Goal: Transaction & Acquisition: Register for event/course

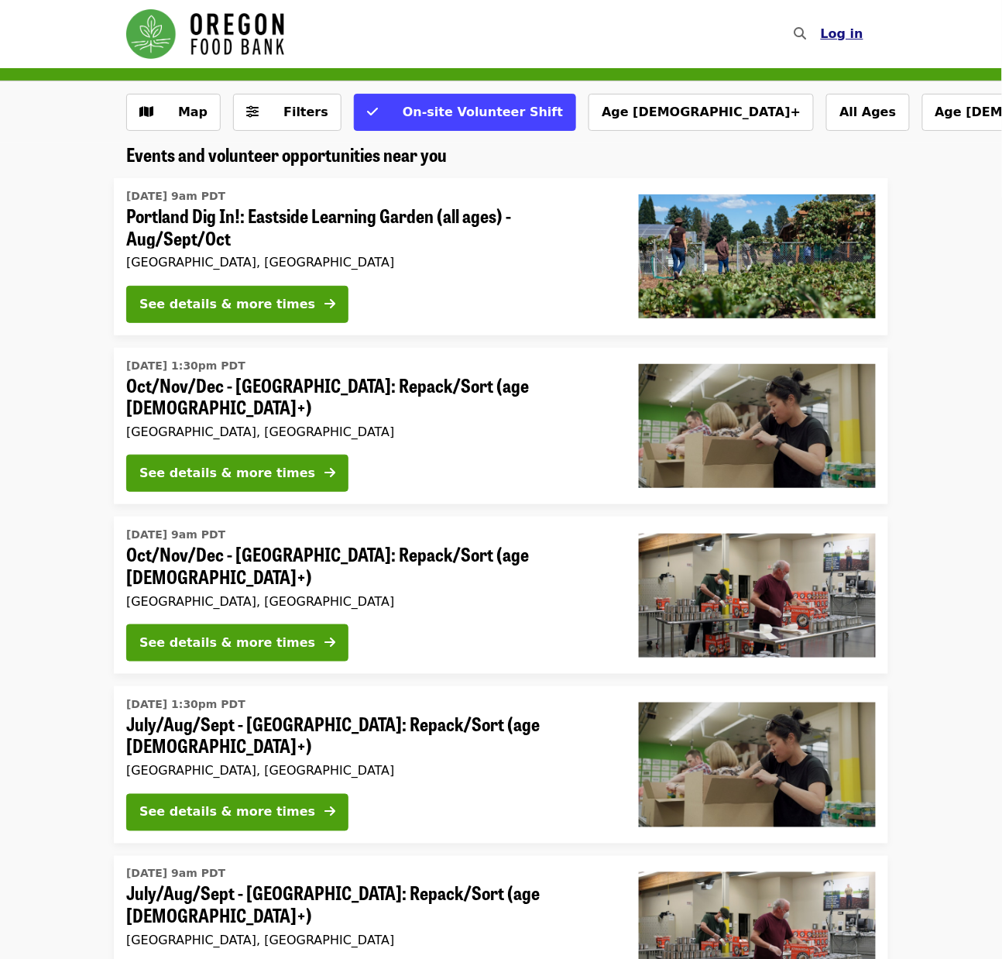
click at [855, 35] on span "Log in" at bounding box center [842, 33] width 43 height 15
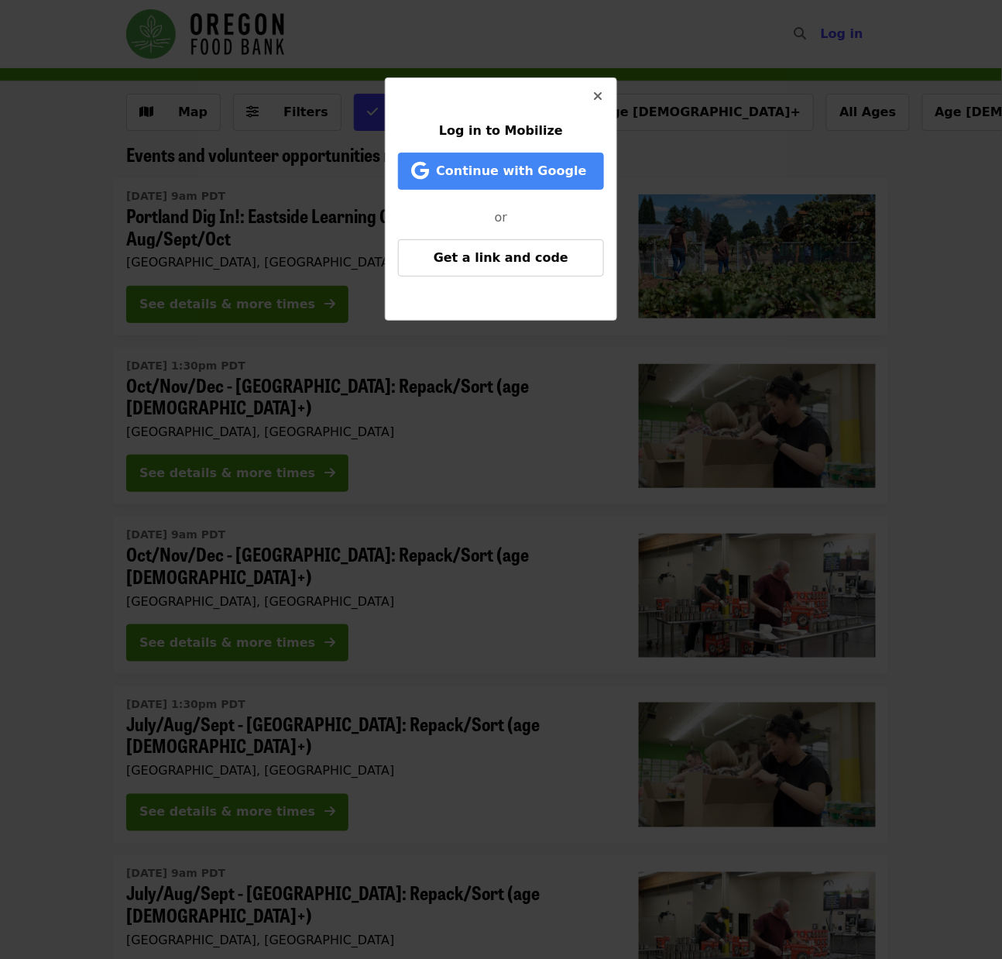
click at [600, 97] on icon "times icon" at bounding box center [597, 96] width 9 height 15
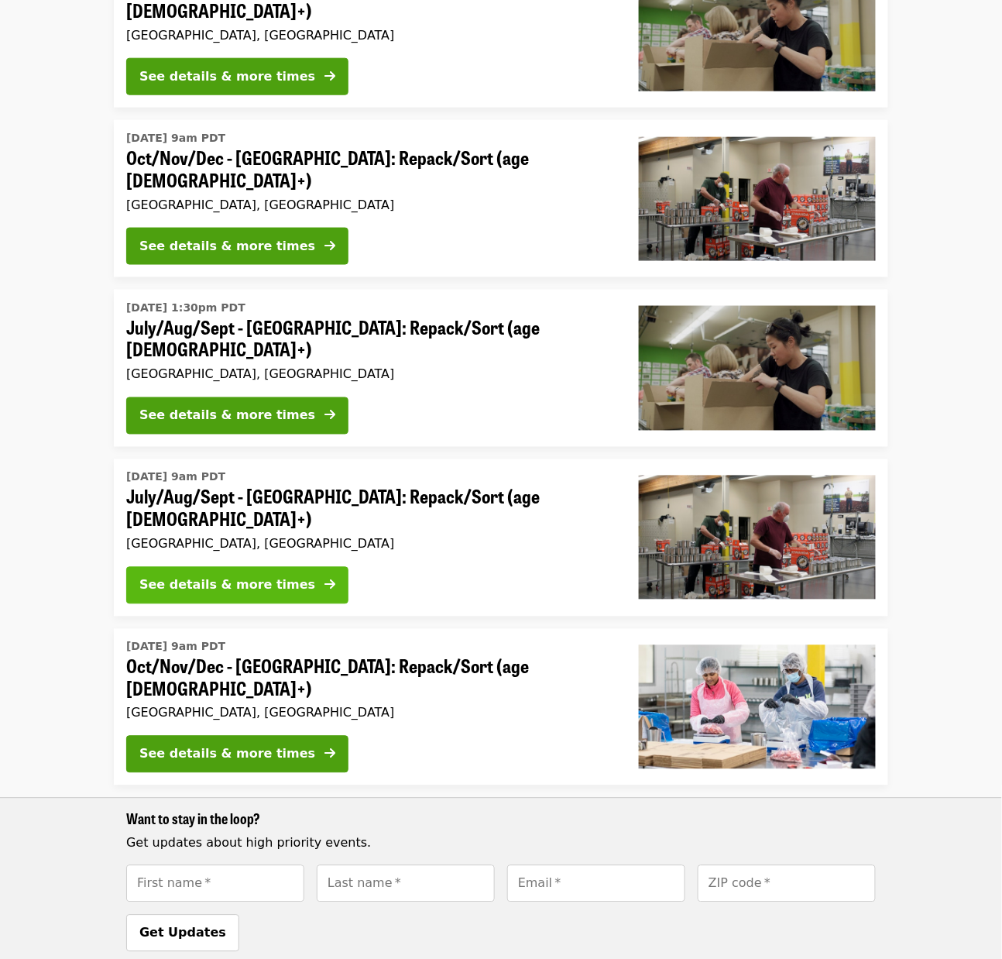
scroll to position [424, 0]
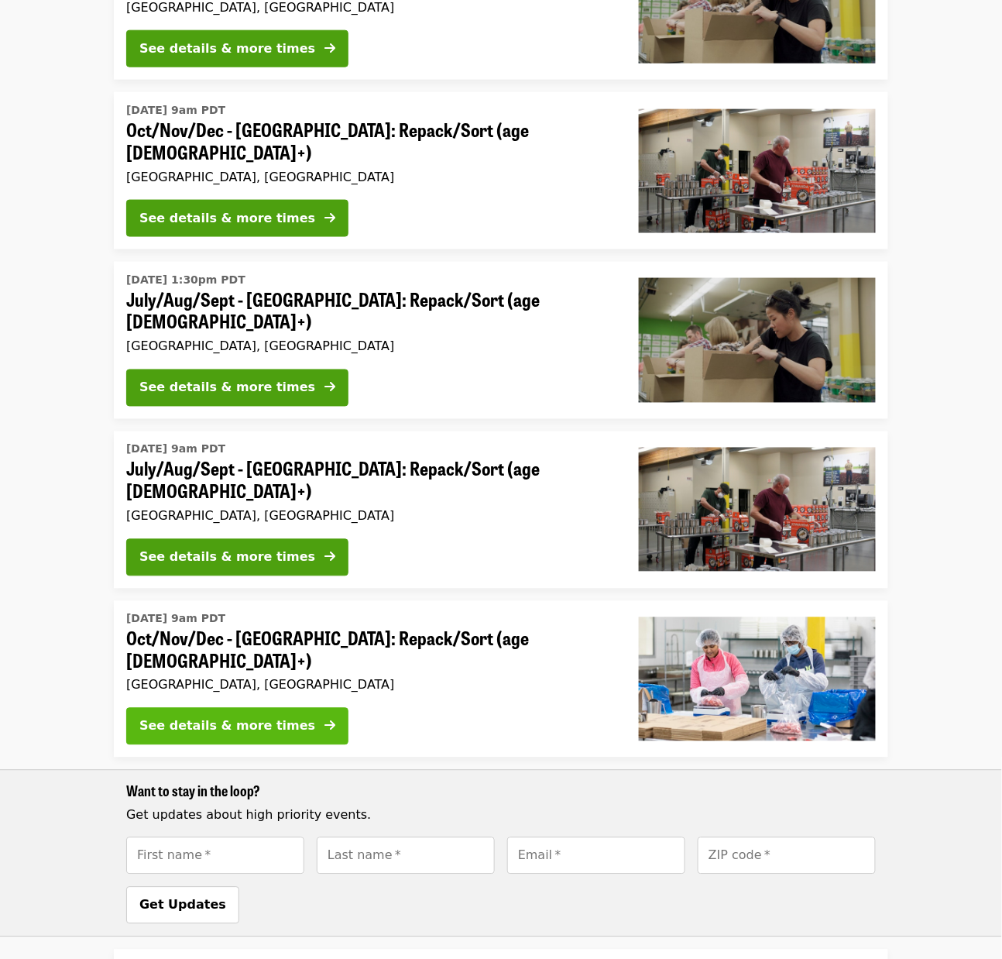
click at [276, 717] on div "See details & more times" at bounding box center [227, 726] width 176 height 19
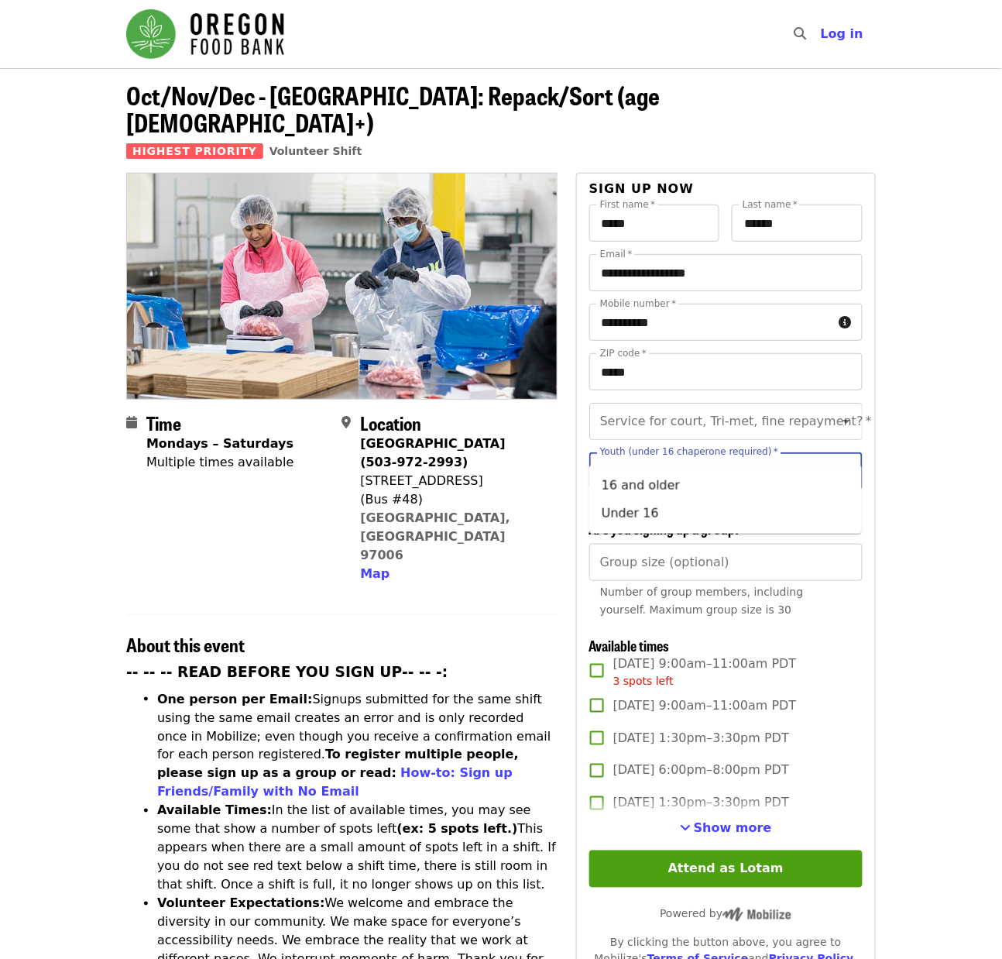
click at [708, 452] on div "Youth (under 16 chaperone required)   * Youth (under 16 chaperone required) *" at bounding box center [725, 470] width 273 height 37
click at [751, 407] on input "Service for court, Tri-met, fine repayment?   *" at bounding box center [707, 421] width 211 height 29
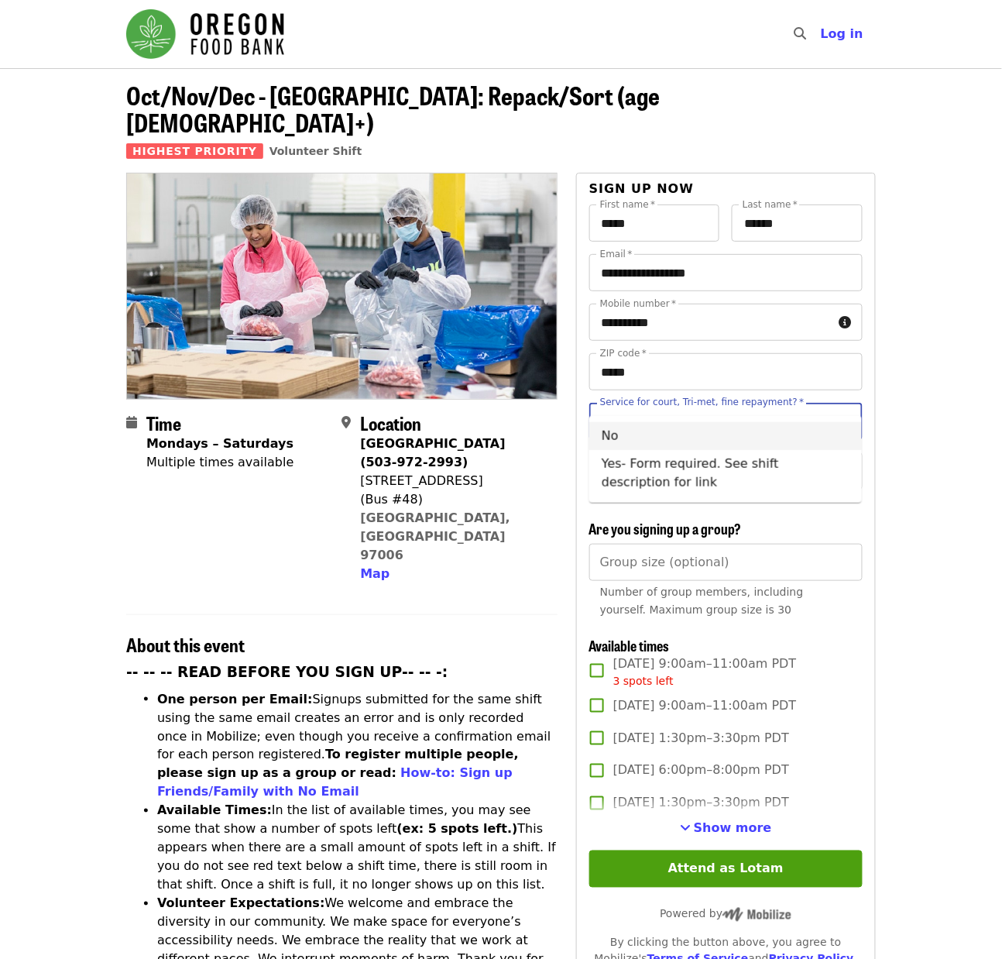
click at [720, 431] on li "No" at bounding box center [725, 436] width 273 height 28
type input "**"
click at [720, 452] on div "Youth (under 16 chaperone required)   * Youth (under 16 chaperone required) *" at bounding box center [725, 470] width 273 height 37
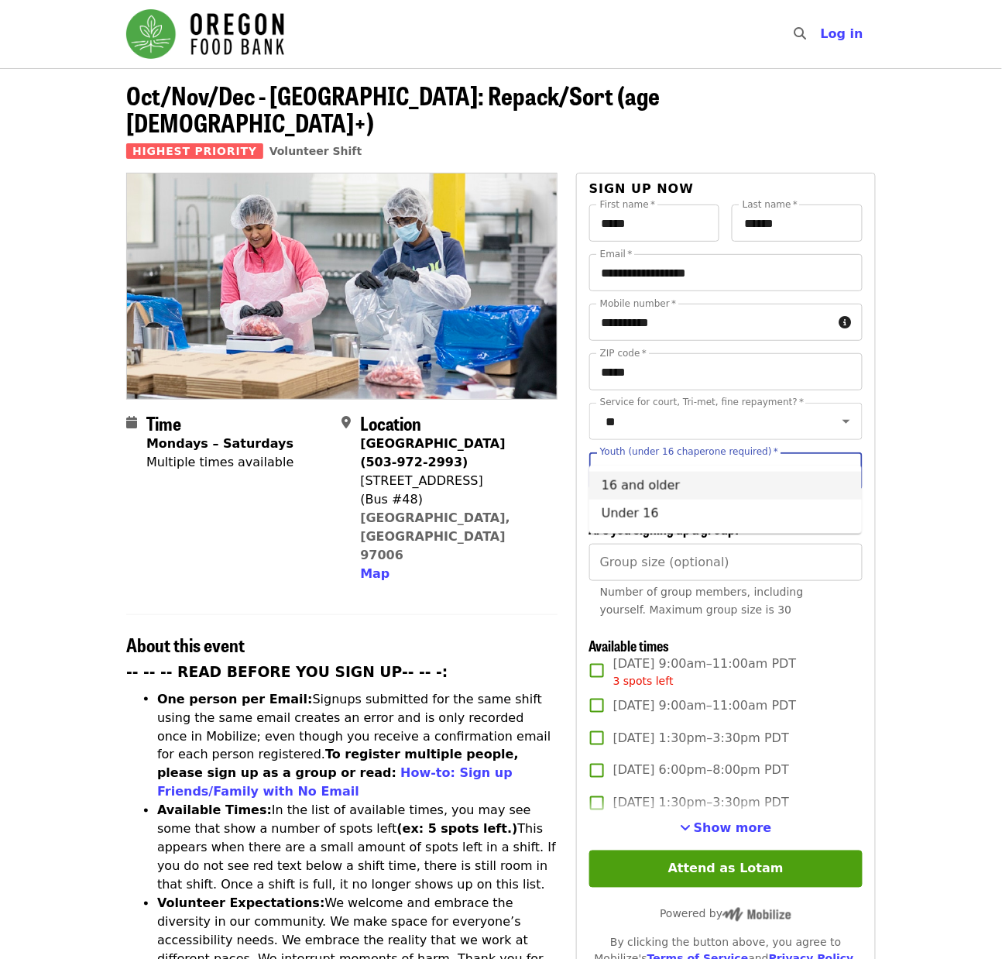
click at [701, 487] on li "16 and older" at bounding box center [725, 486] width 273 height 28
type input "**********"
click at [698, 544] on input "Group size (optional)" at bounding box center [725, 562] width 273 height 37
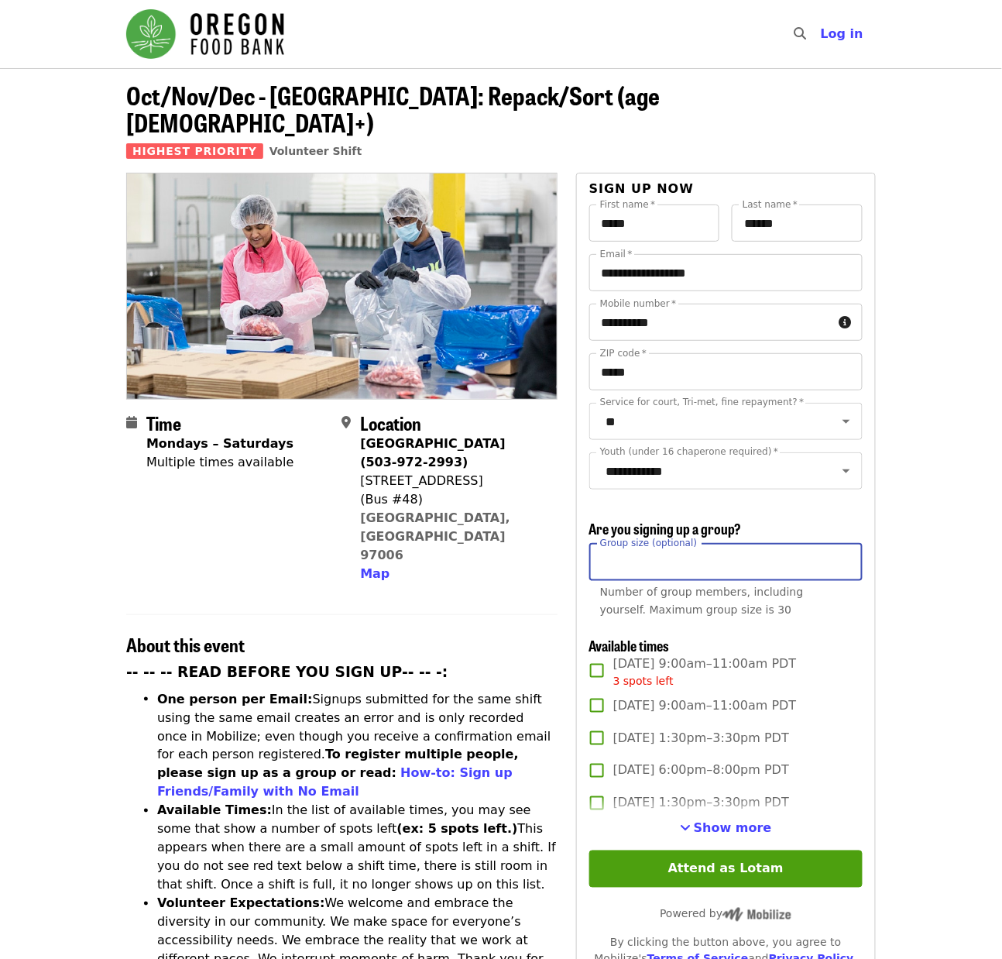
scroll to position [65, 0]
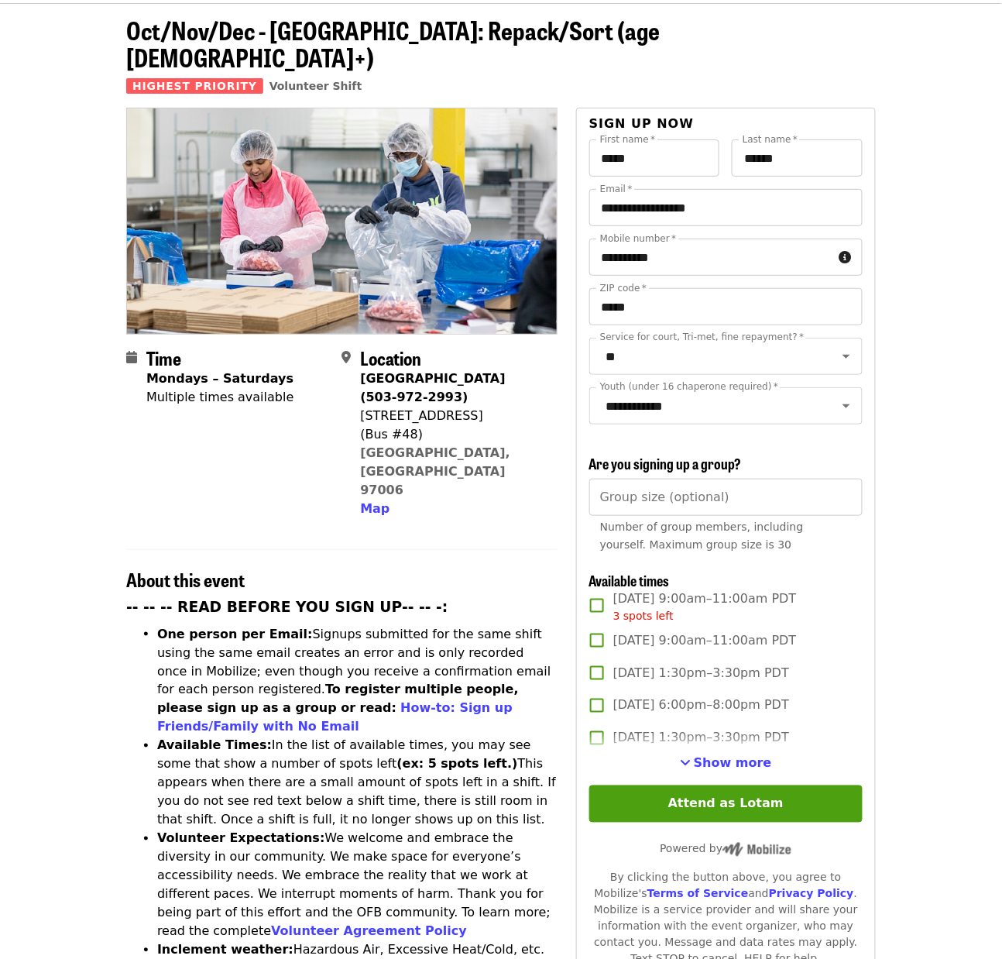
click at [699, 747] on label "[DATE] 1:30pm–3:30pm PDT" at bounding box center [716, 738] width 270 height 33
click at [692, 608] on div "3 spots left" at bounding box center [705, 616] width 184 height 16
click at [704, 767] on span "Show more" at bounding box center [733, 763] width 78 height 15
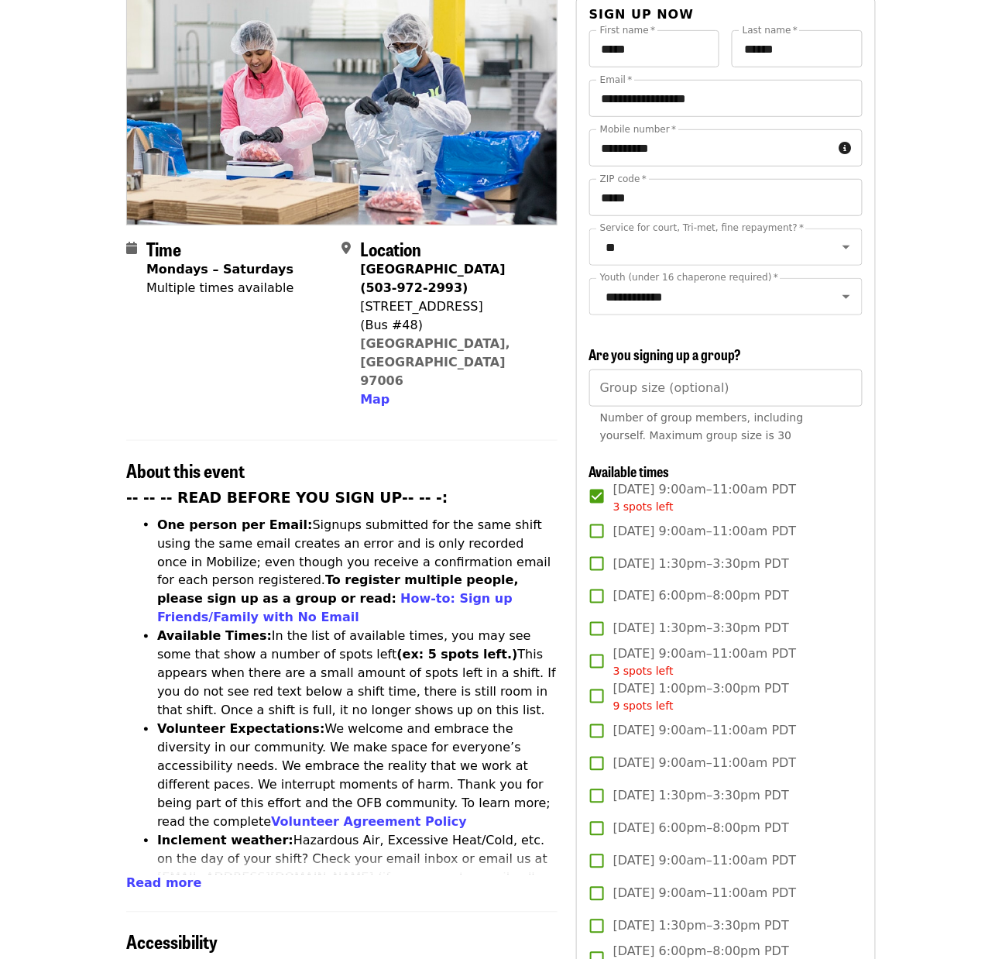
scroll to position [175, 0]
click at [696, 514] on label "[DATE] 9:00am–11:00am PDT" at bounding box center [716, 530] width 270 height 33
click at [637, 521] on span "[DATE] 9:00am–11:00am PDT" at bounding box center [705, 530] width 184 height 19
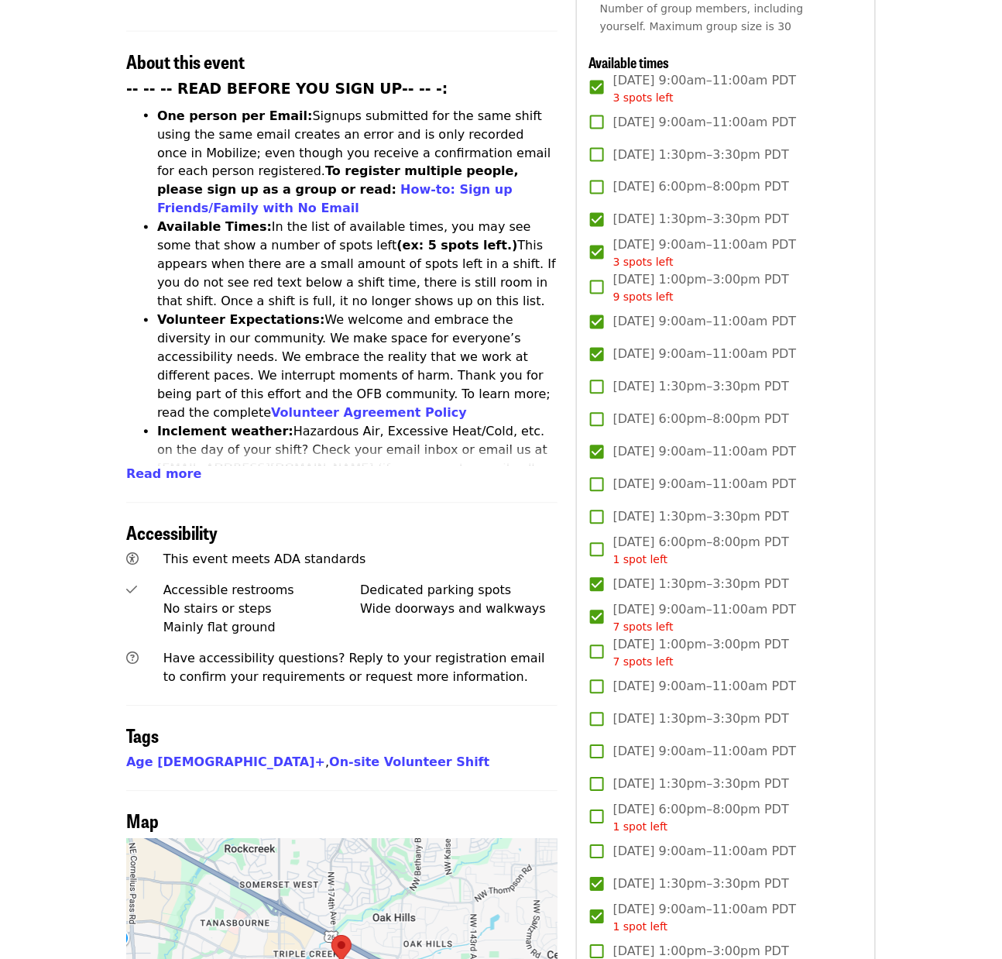
scroll to position [565, 0]
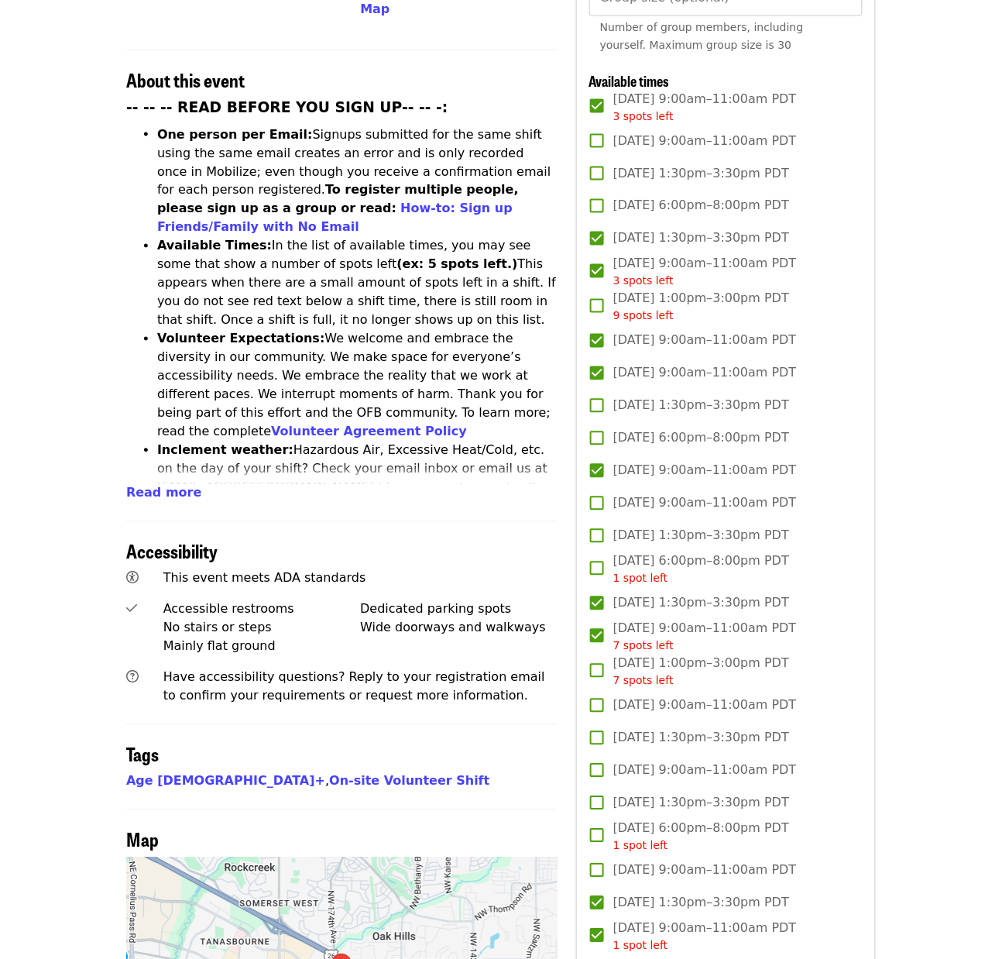
click at [664, 311] on span "[DATE] 1:00pm–3:00pm PDT 9 spots left" at bounding box center [701, 307] width 176 height 35
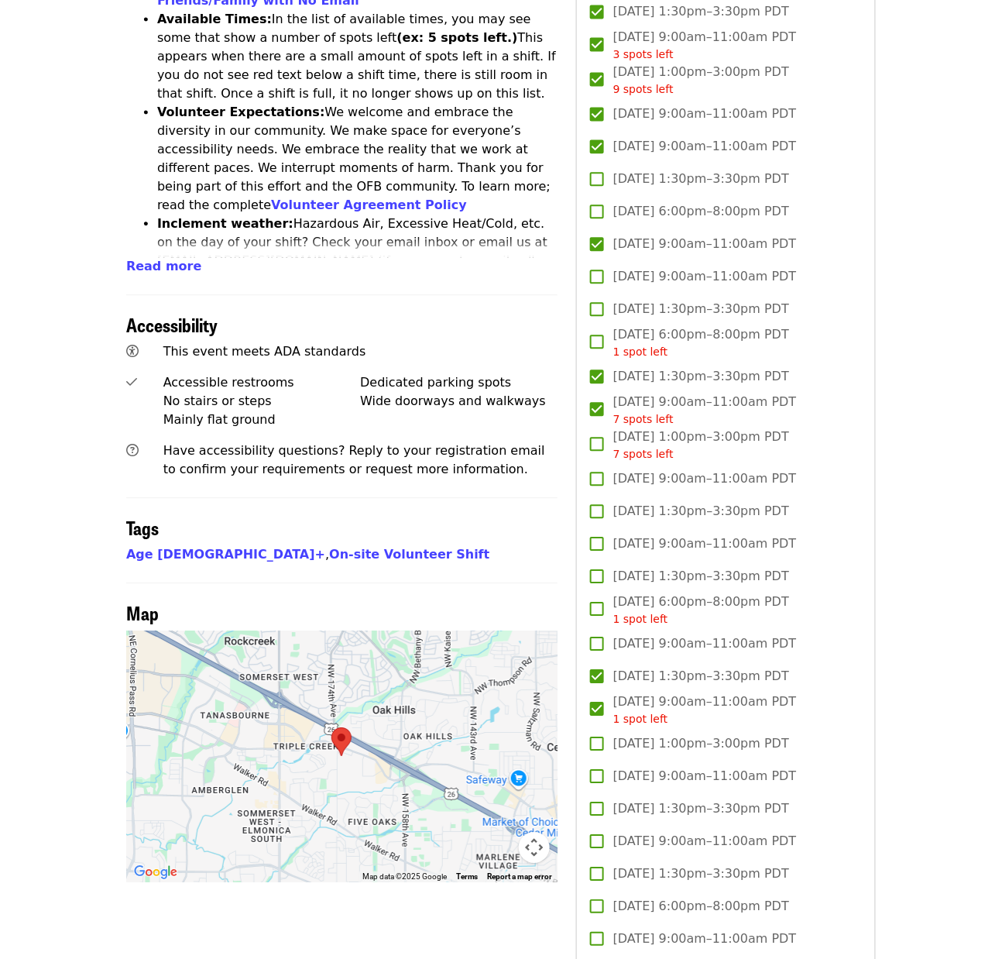
scroll to position [809, 0]
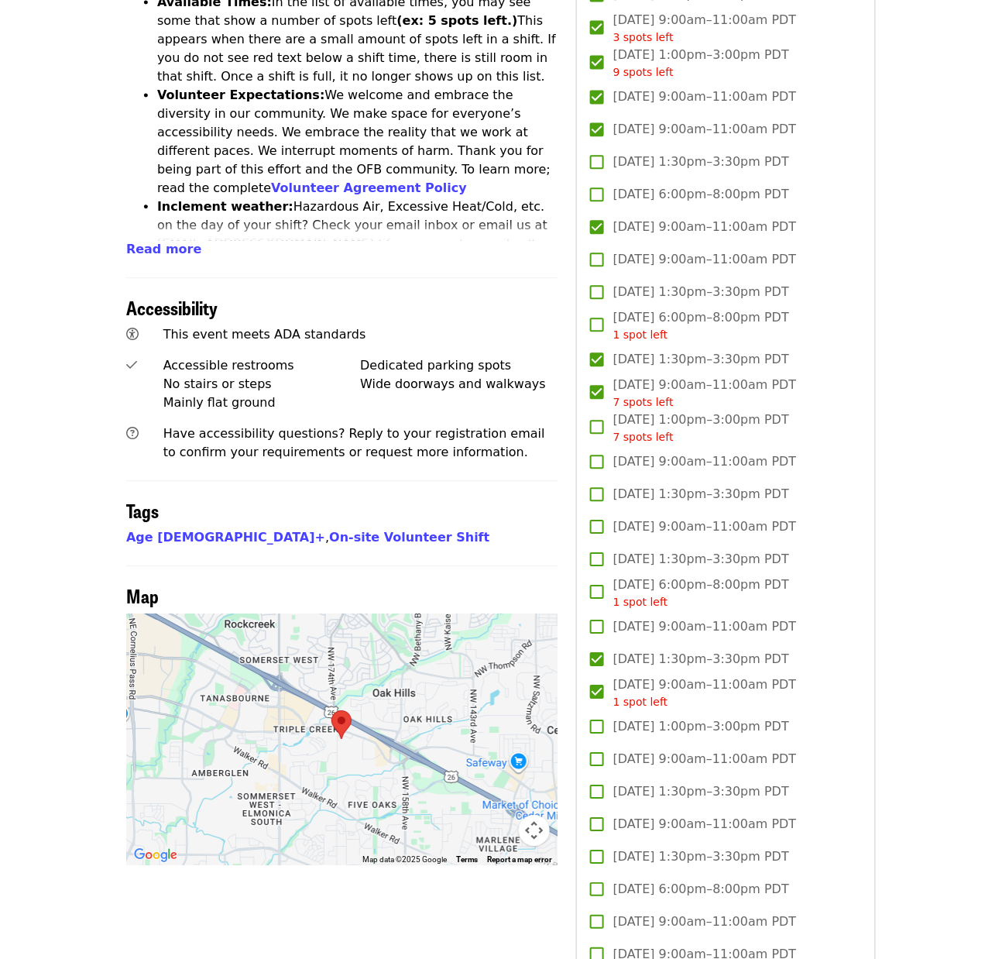
click at [654, 445] on span "[DATE] 1:00pm–3:00pm PDT 7 spots left" at bounding box center [701, 428] width 176 height 35
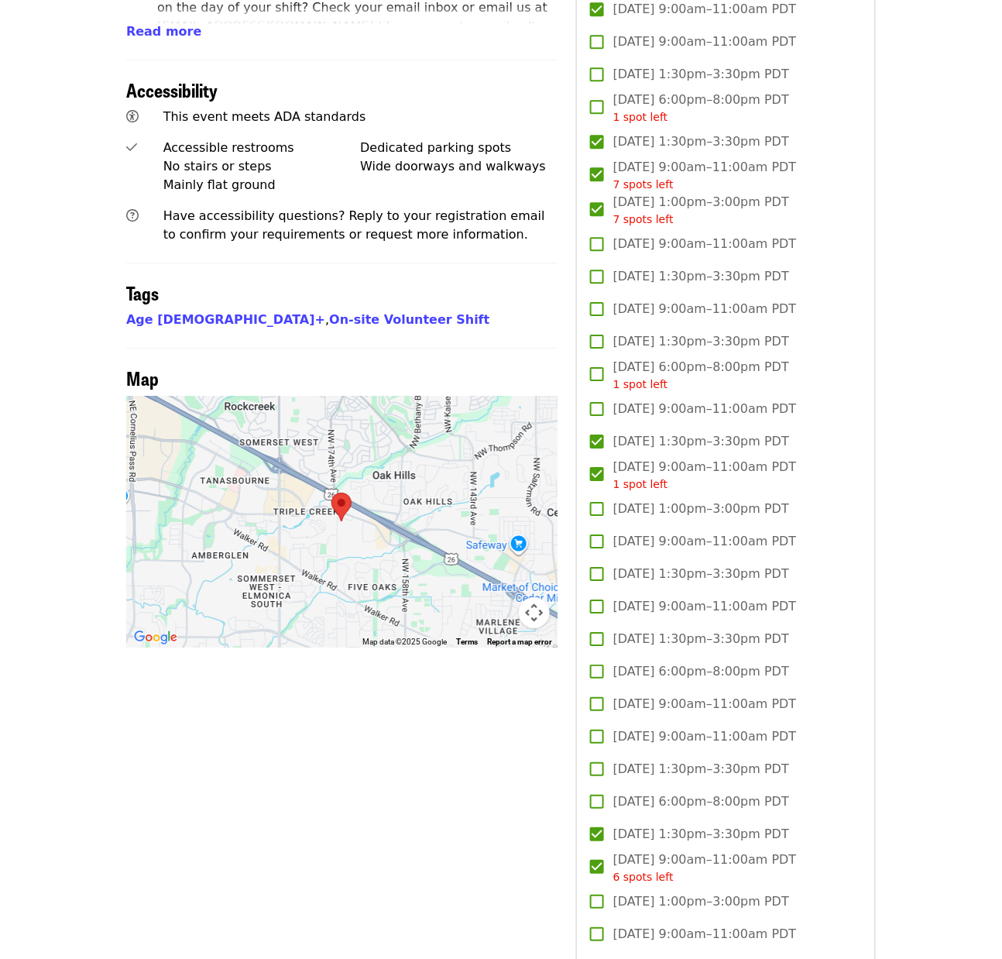
scroll to position [1060, 0]
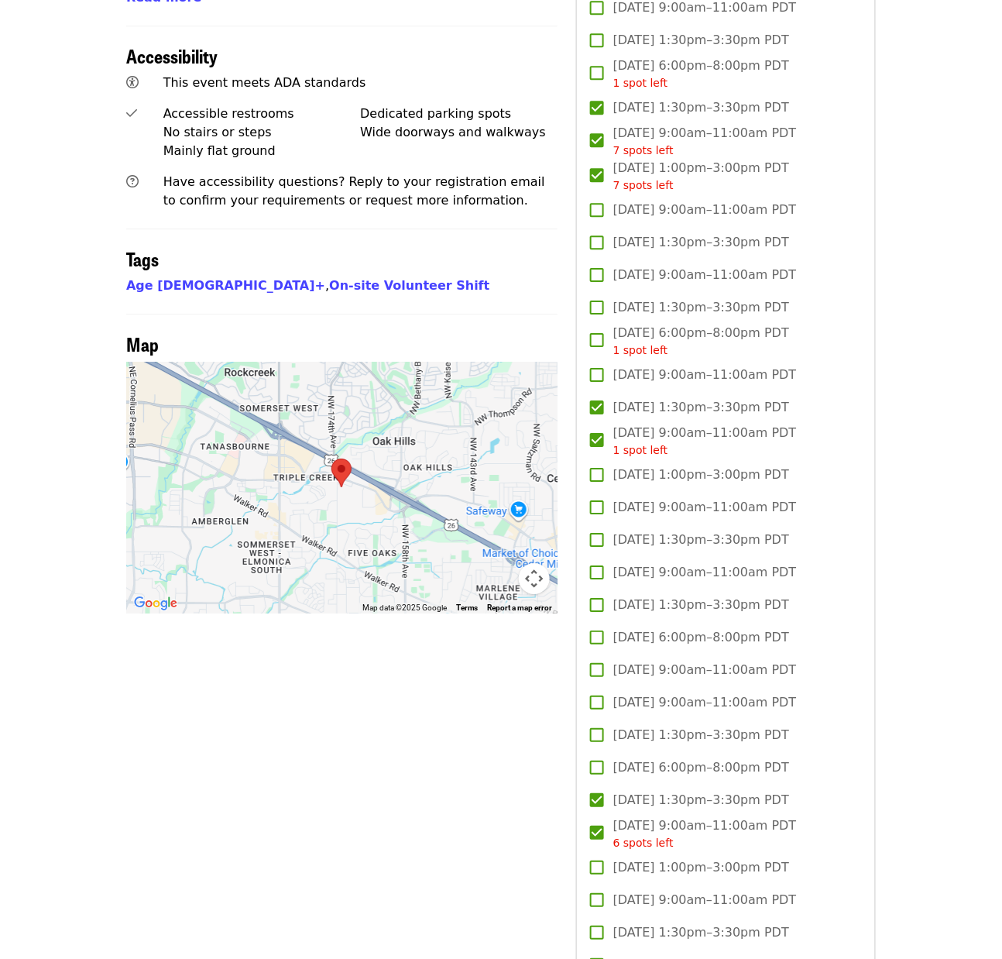
click at [643, 484] on span "[DATE] 1:00pm–3:00pm PDT" at bounding box center [701, 475] width 176 height 19
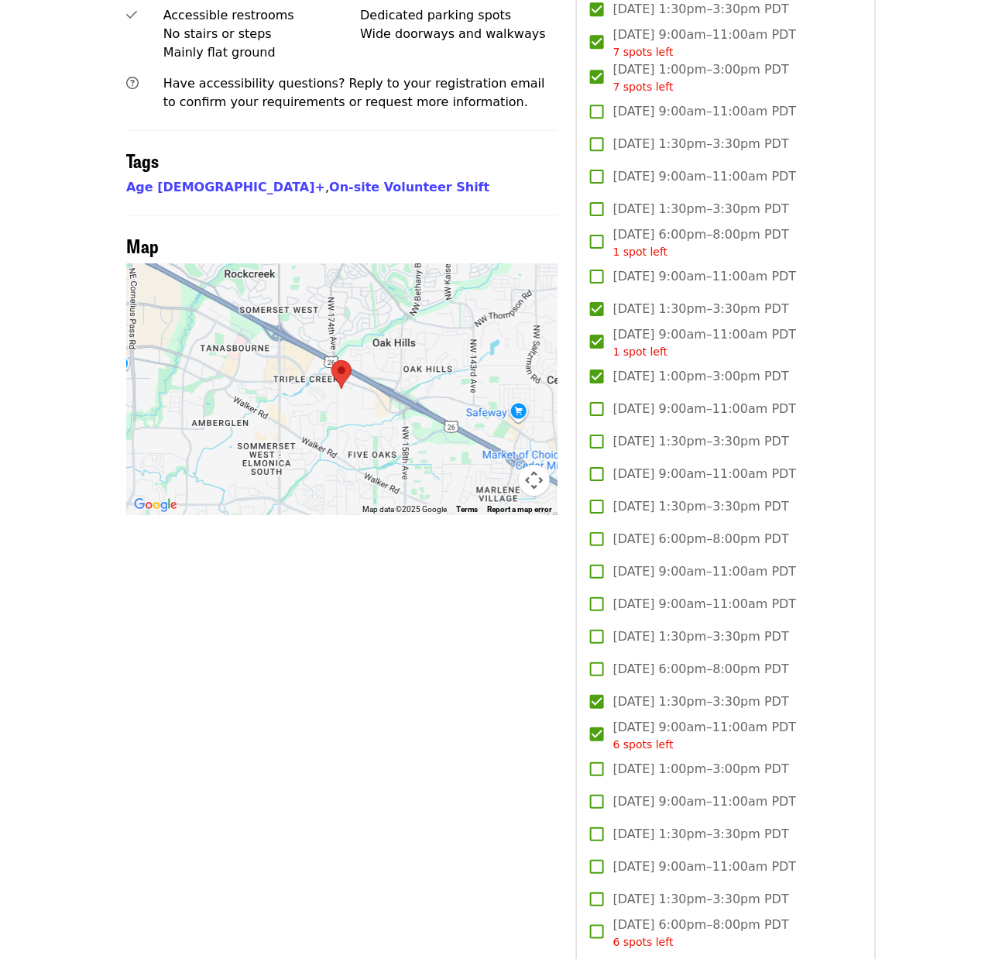
click at [638, 418] on span "[DATE] 9:00am–11:00am PDT" at bounding box center [705, 409] width 184 height 19
click at [641, 483] on span "[DATE] 9:00am–11:00am PDT" at bounding box center [705, 474] width 184 height 19
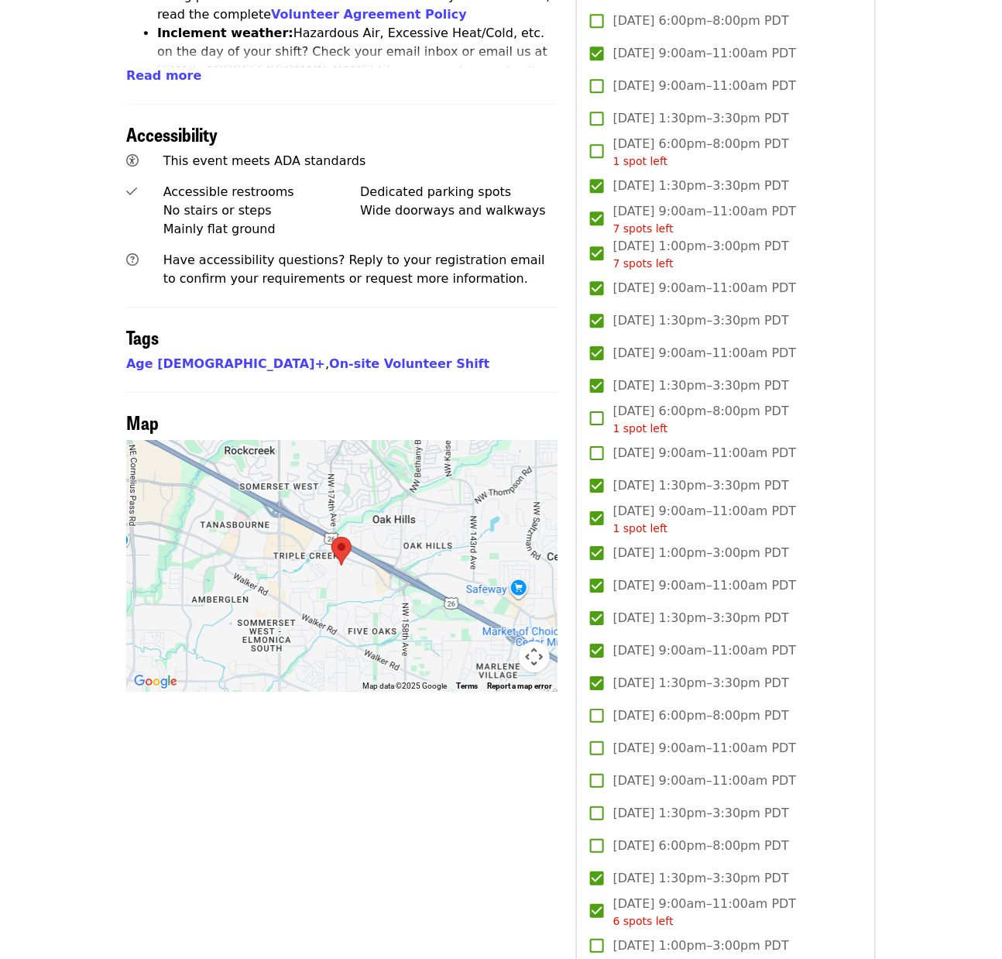
scroll to position [807, 0]
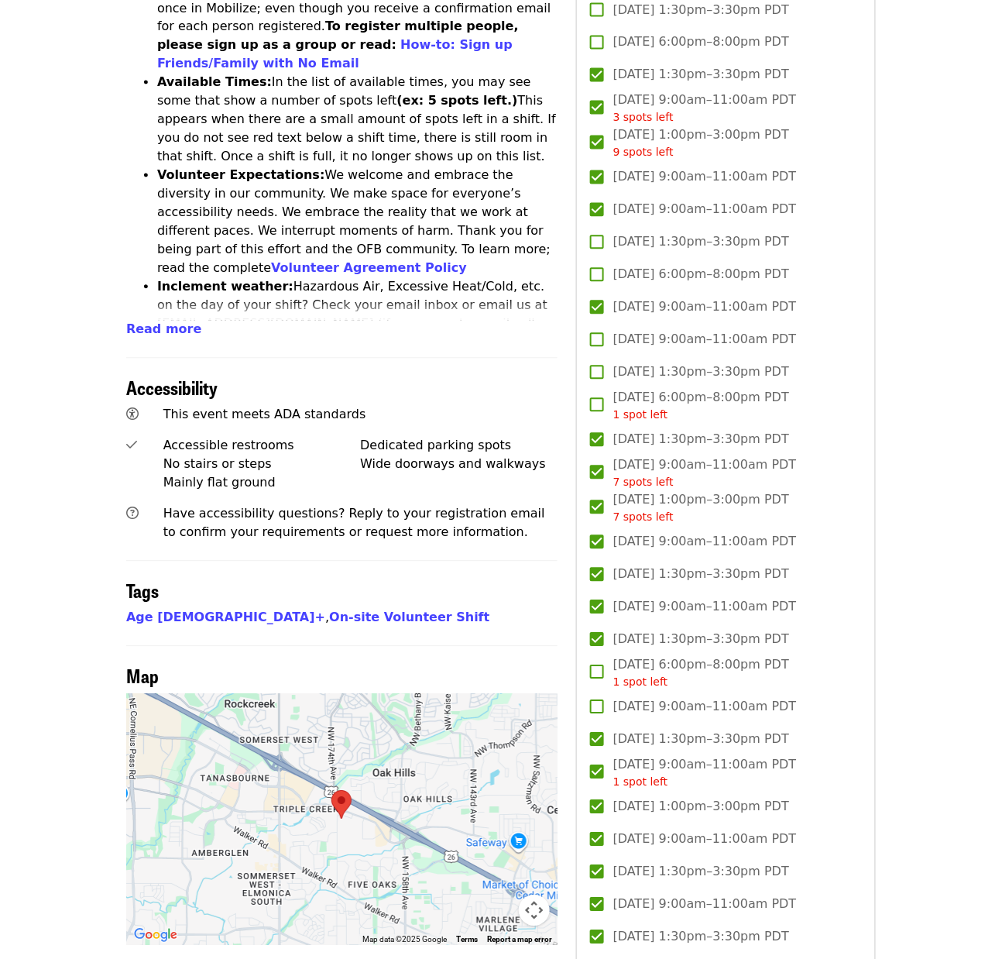
click at [666, 226] on label "[DATE] 9:00am–11:00am PDT" at bounding box center [716, 210] width 270 height 33
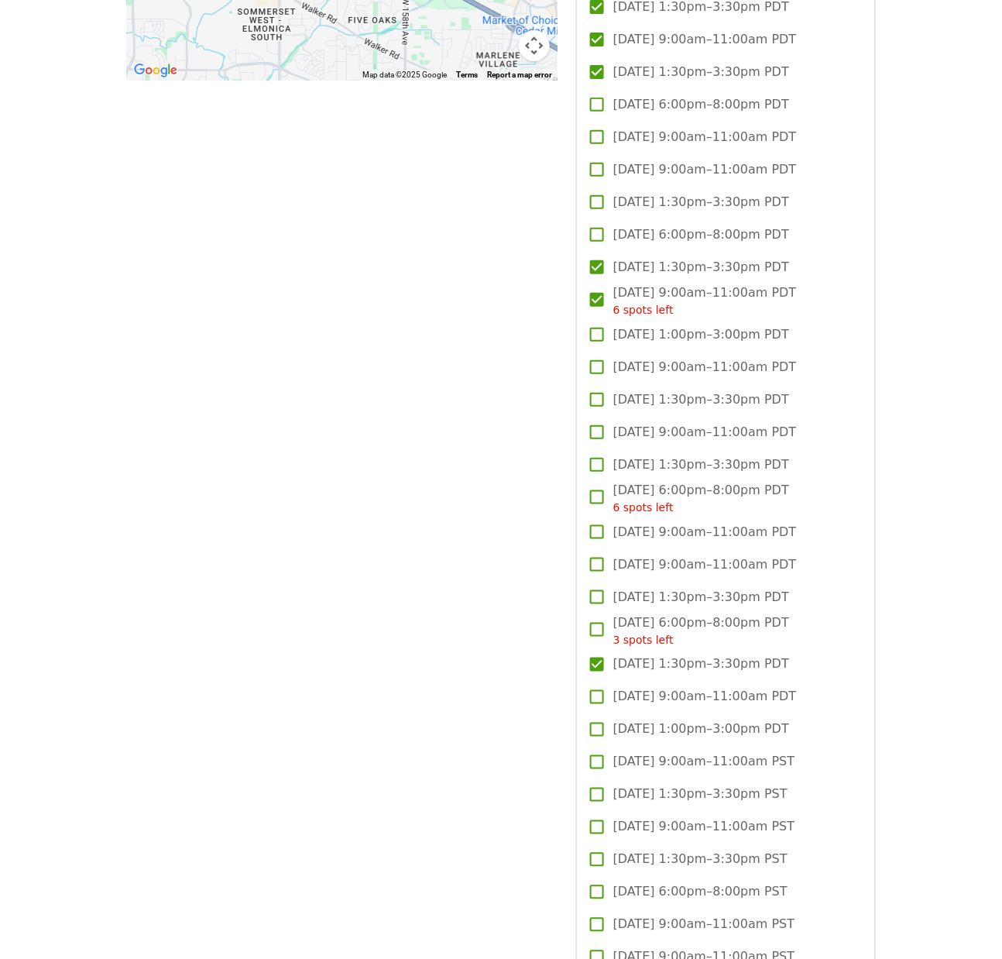
scroll to position [1603, 0]
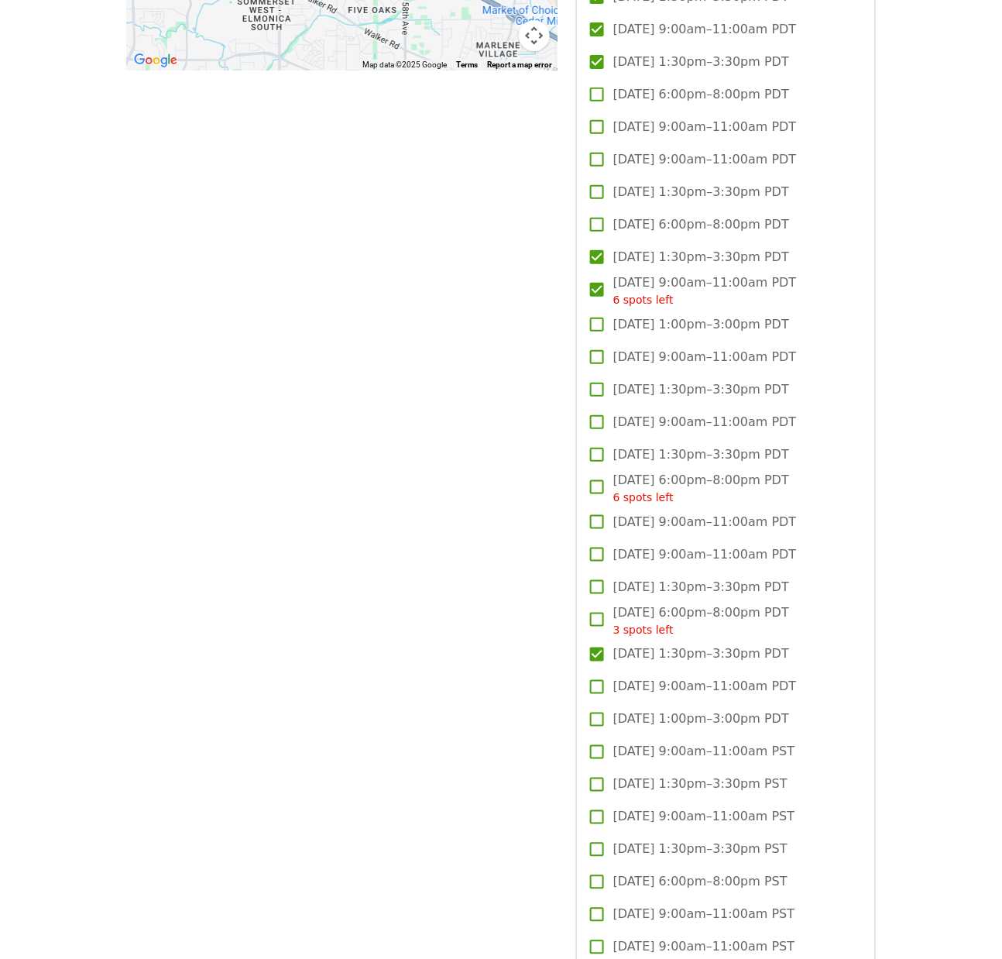
click at [674, 334] on span "[DATE] 1:00pm–3:00pm PDT" at bounding box center [701, 324] width 176 height 19
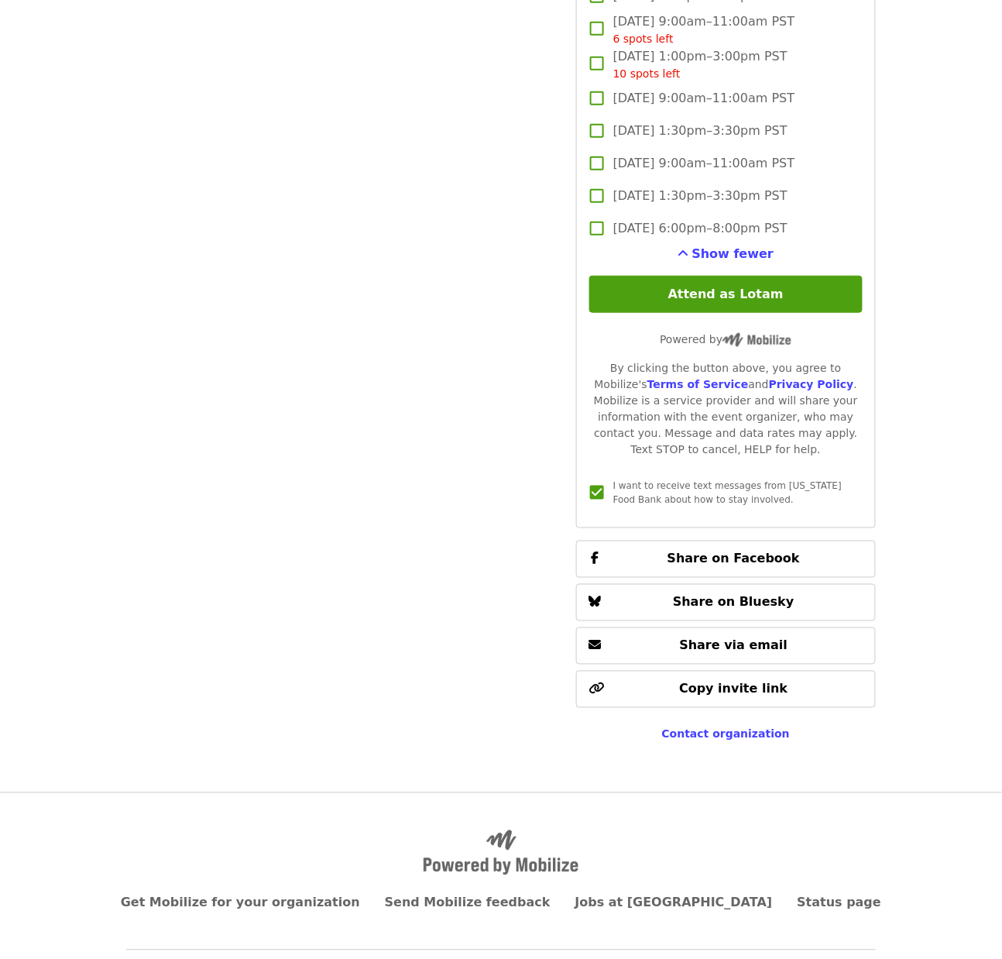
scroll to position [5265, 0]
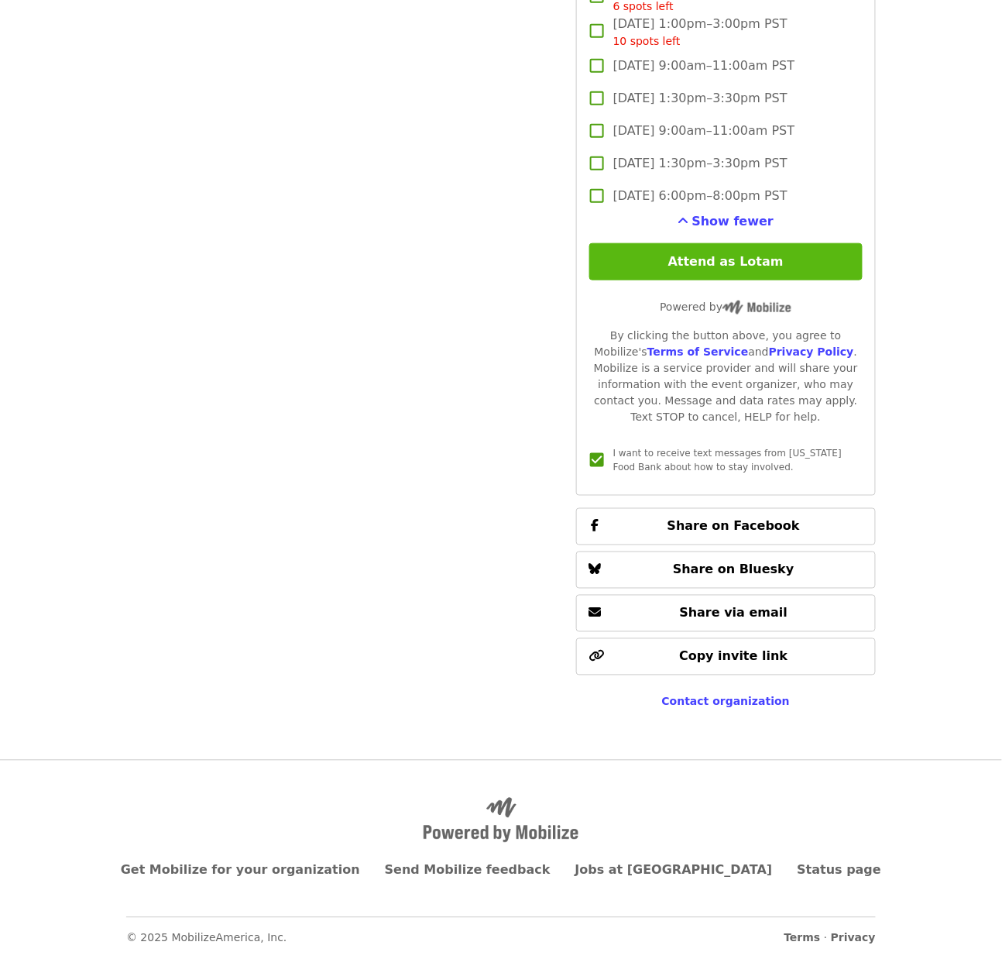
click at [651, 280] on button "Attend as Lotam" at bounding box center [725, 261] width 273 height 37
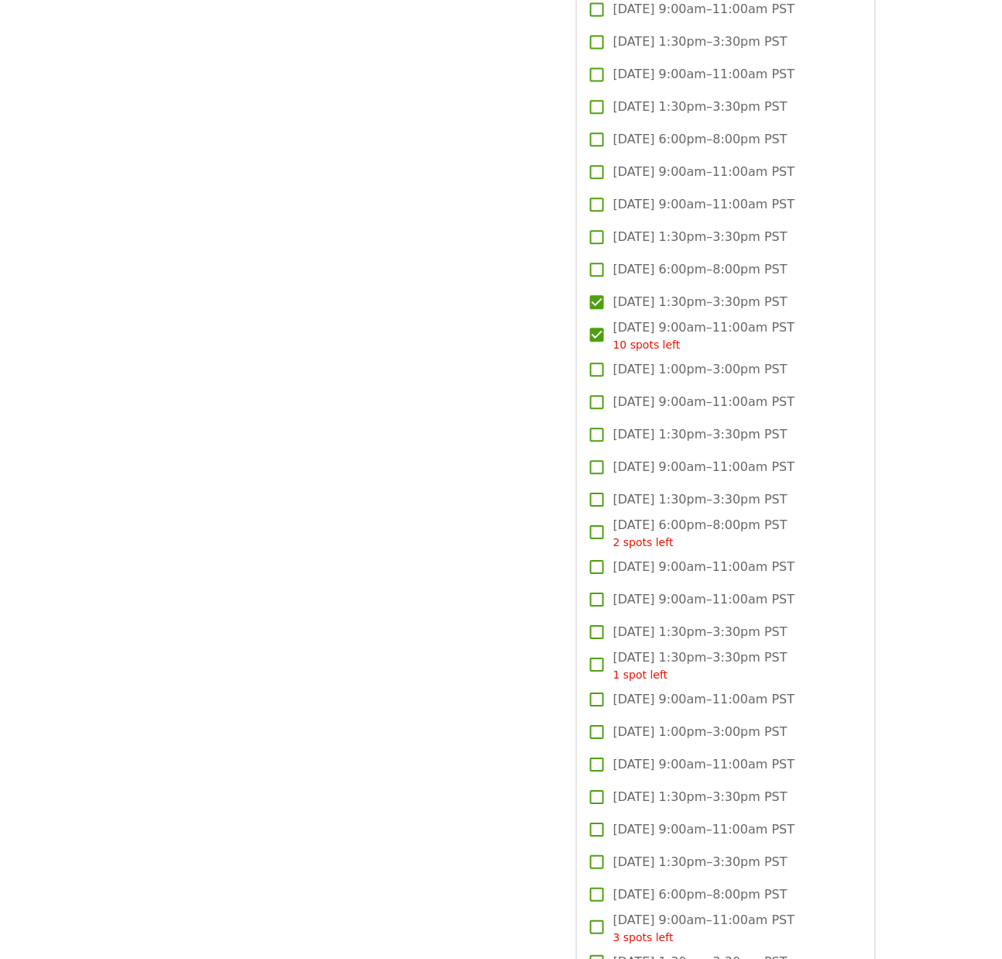
scroll to position [2343, 0]
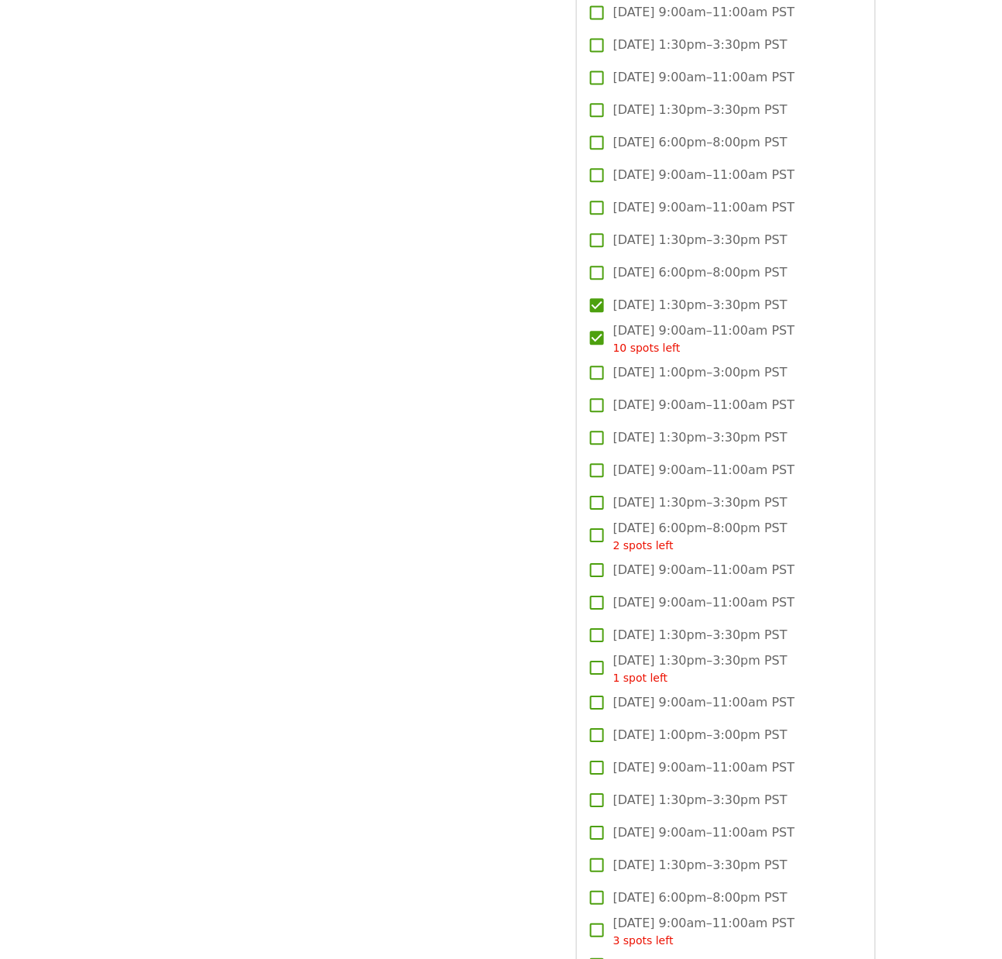
click at [662, 87] on span "[DATE] 9:00am–11:00am PST" at bounding box center [704, 77] width 182 height 19
click at [668, 126] on label "[DATE] 1:30pm–3:30pm PST" at bounding box center [716, 110] width 270 height 33
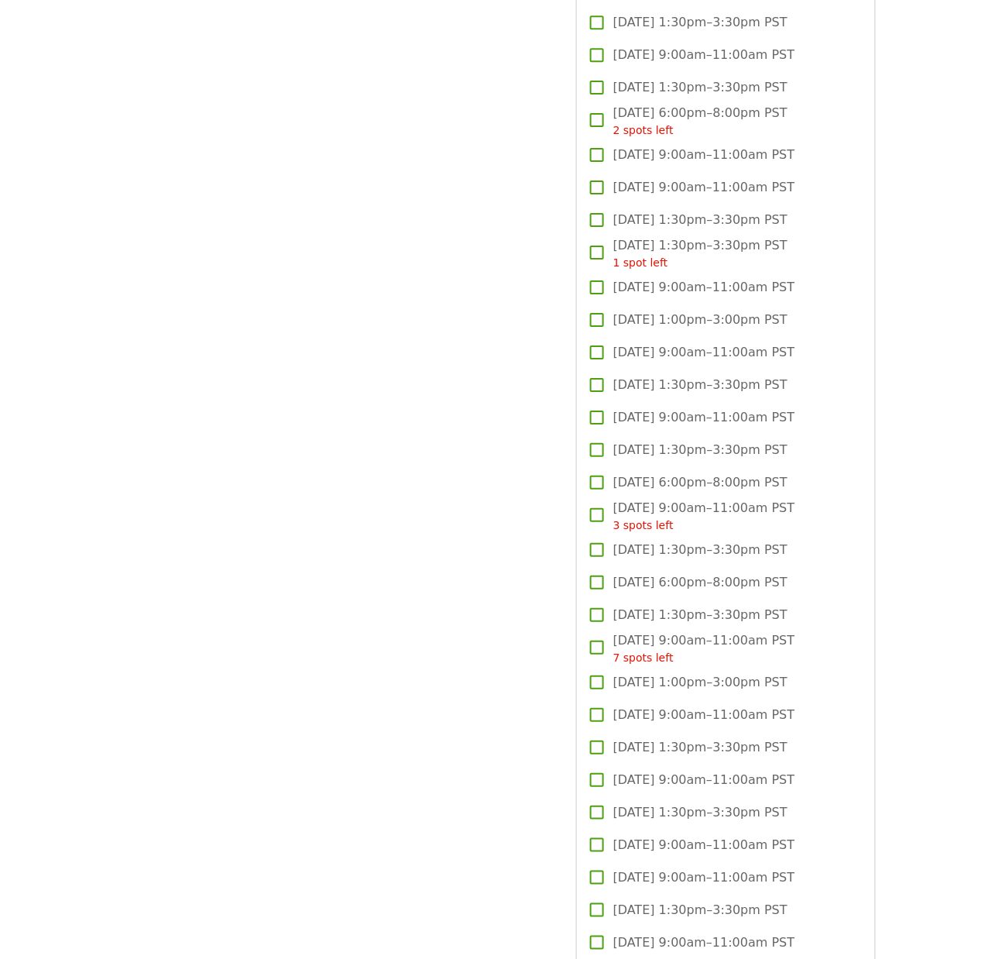
scroll to position [2681, 0]
